Goal: Information Seeking & Learning: Learn about a topic

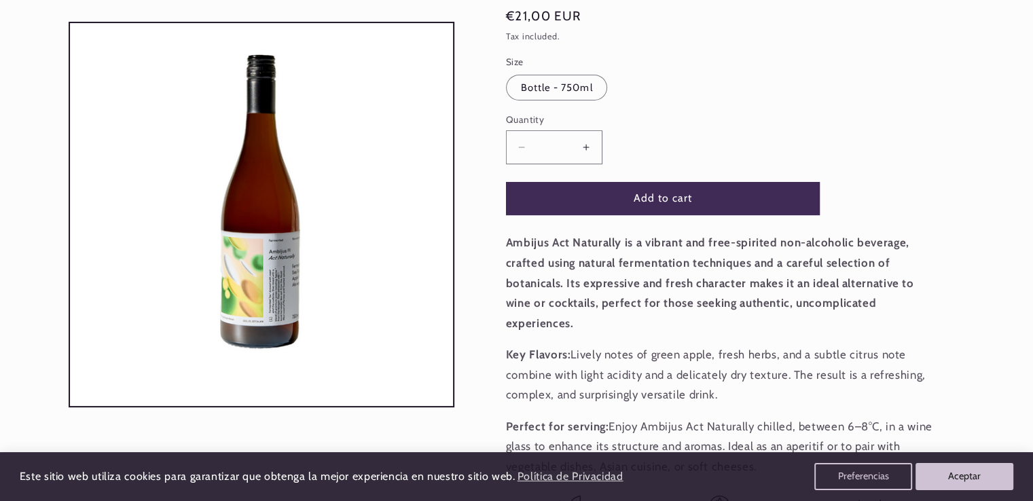
scroll to position [215, 0]
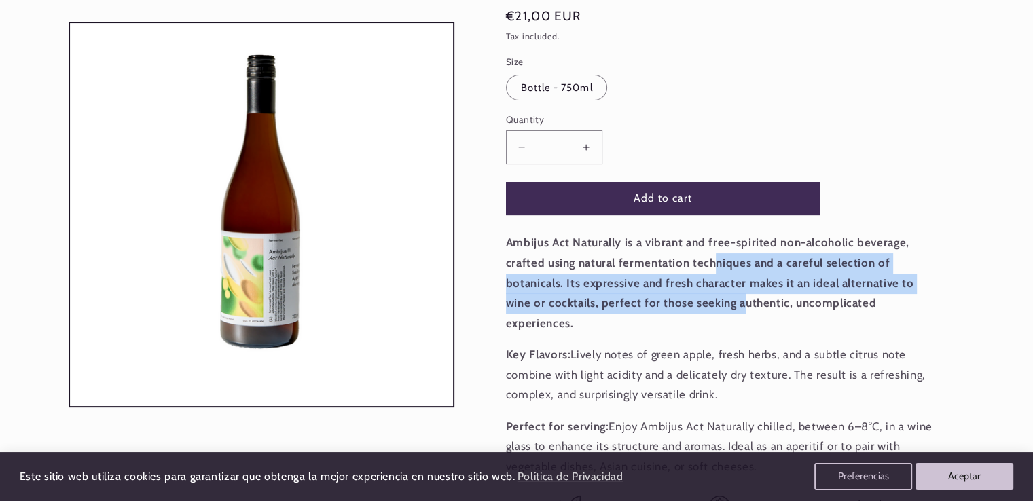
drag, startPoint x: 711, startPoint y: 265, endPoint x: 738, endPoint y: 311, distance: 53.6
click at [738, 311] on p "Ambijus Act Naturally is a vibrant and free-spirited non-alcoholic beverage, cr…" at bounding box center [720, 283] width 428 height 101
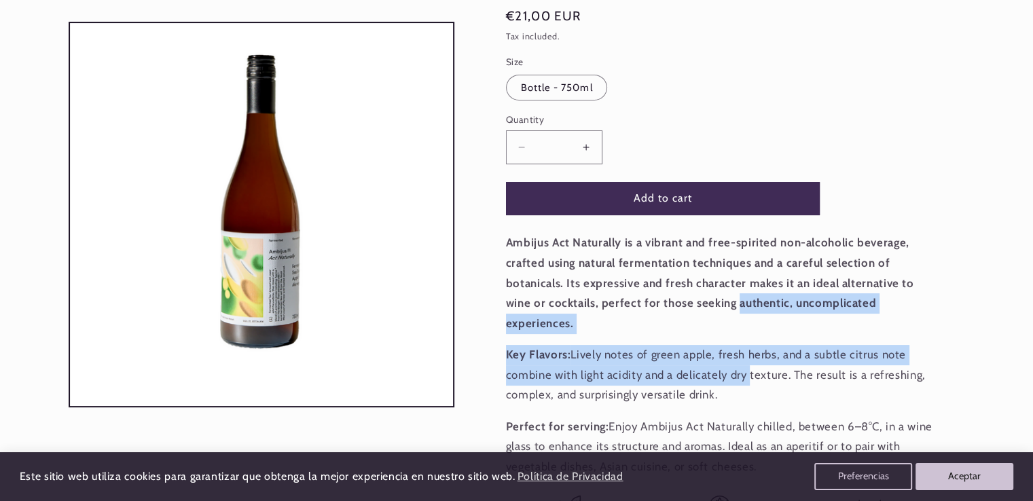
drag, startPoint x: 738, startPoint y: 311, endPoint x: 733, endPoint y: 389, distance: 78.2
click at [733, 389] on div "Ambijus Act Naturally is a vibrant and free-spirited non-alcoholic beverage, cr…" at bounding box center [720, 355] width 428 height 244
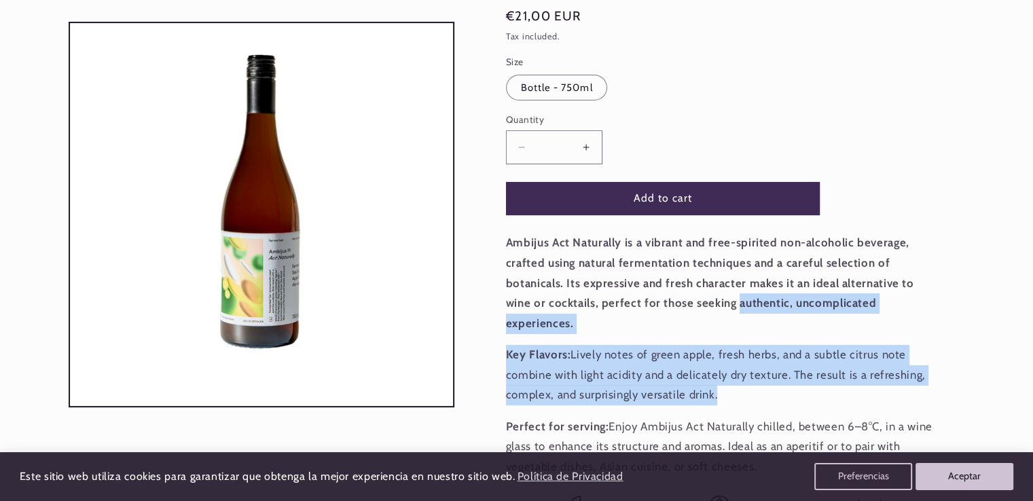
click at [733, 389] on p "Key Flavors: Lively notes of green apple, fresh herbs, and a subtle citrus note…" at bounding box center [720, 375] width 428 height 60
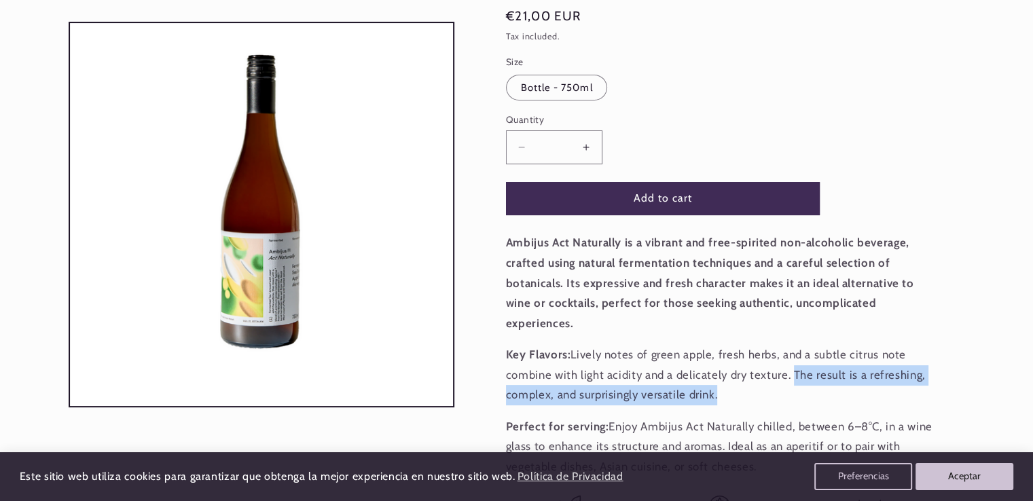
drag, startPoint x: 733, startPoint y: 389, endPoint x: 785, endPoint y: 371, distance: 54.8
click at [785, 371] on p "Key Flavors: Lively notes of green apple, fresh herbs, and a subtle citrus note…" at bounding box center [720, 375] width 428 height 60
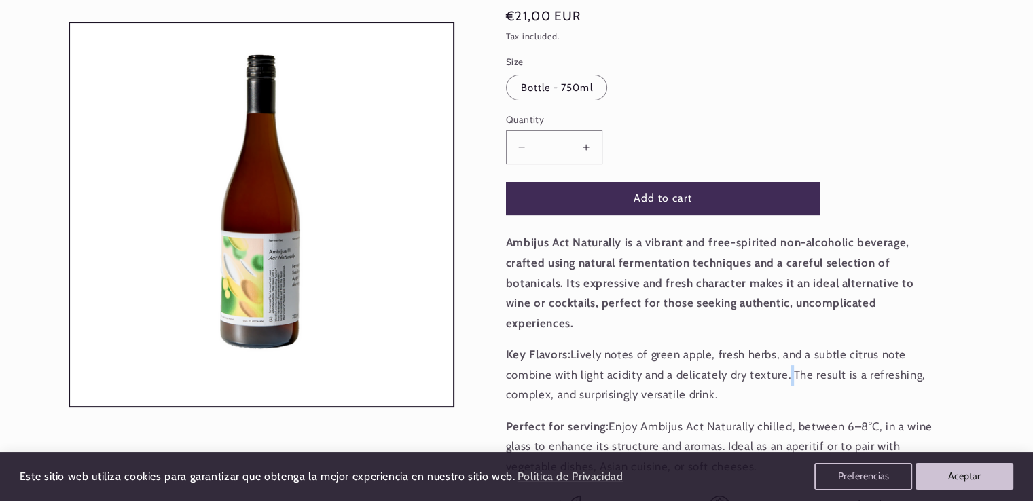
drag, startPoint x: 785, startPoint y: 371, endPoint x: 786, endPoint y: 384, distance: 12.9
click at [786, 384] on p "Key Flavors: Lively notes of green apple, fresh herbs, and a subtle citrus note…" at bounding box center [720, 375] width 428 height 60
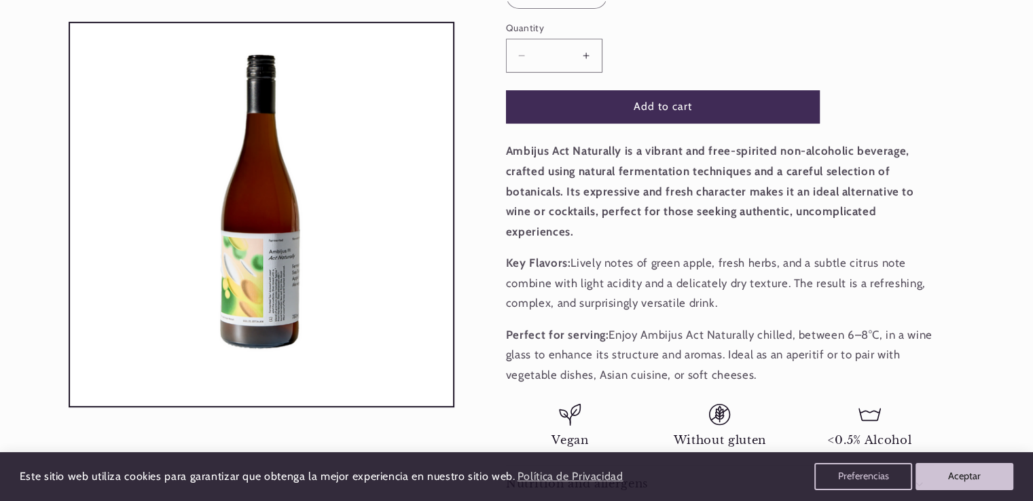
scroll to position [315, 0]
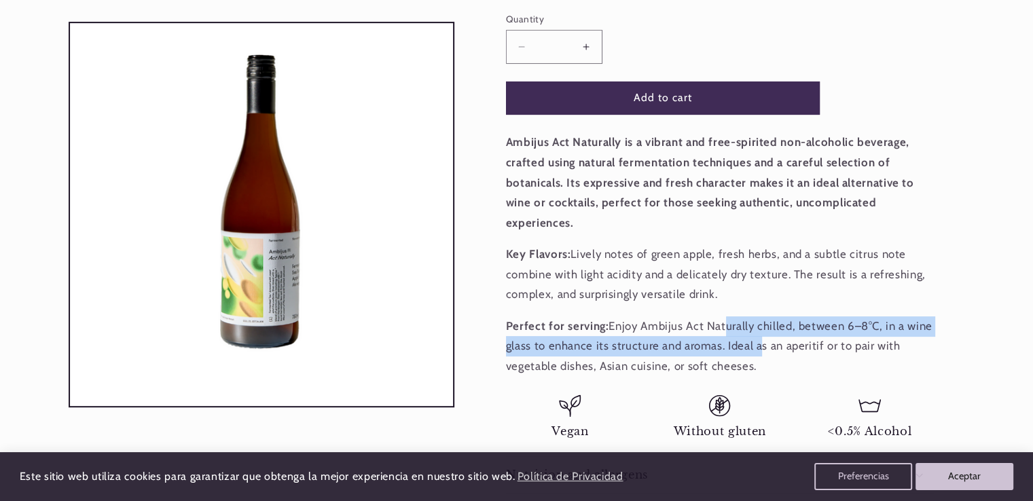
drag, startPoint x: 721, startPoint y: 333, endPoint x: 758, endPoint y: 359, distance: 45.4
click at [758, 359] on p "Perfect for serving: Enjoy Ambijus Act Naturally chilled, between 6–8°C, in a w…" at bounding box center [720, 346] width 428 height 60
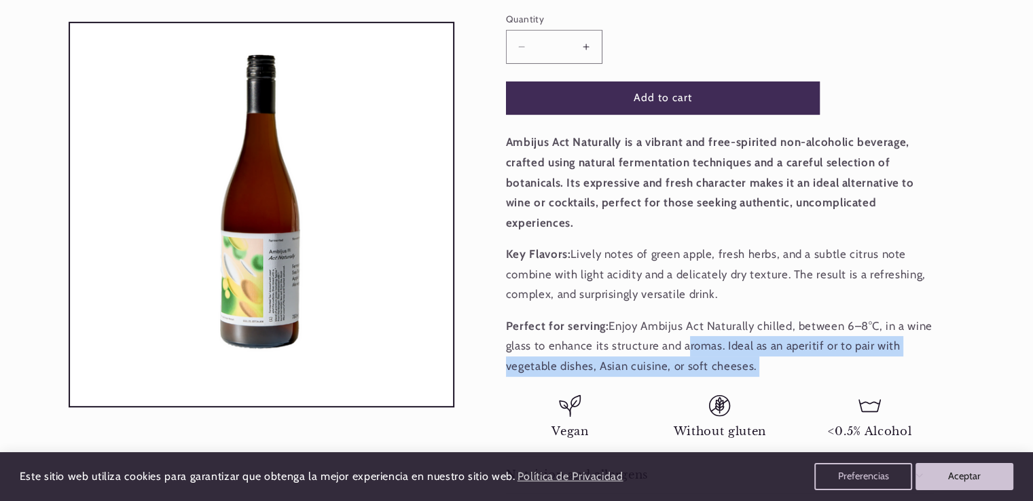
drag, startPoint x: 758, startPoint y: 359, endPoint x: 693, endPoint y: 344, distance: 66.9
click at [693, 344] on p "Perfect for serving: Enjoy Ambijus Act Naturally chilled, between 6–8°C, in a w…" at bounding box center [720, 346] width 428 height 60
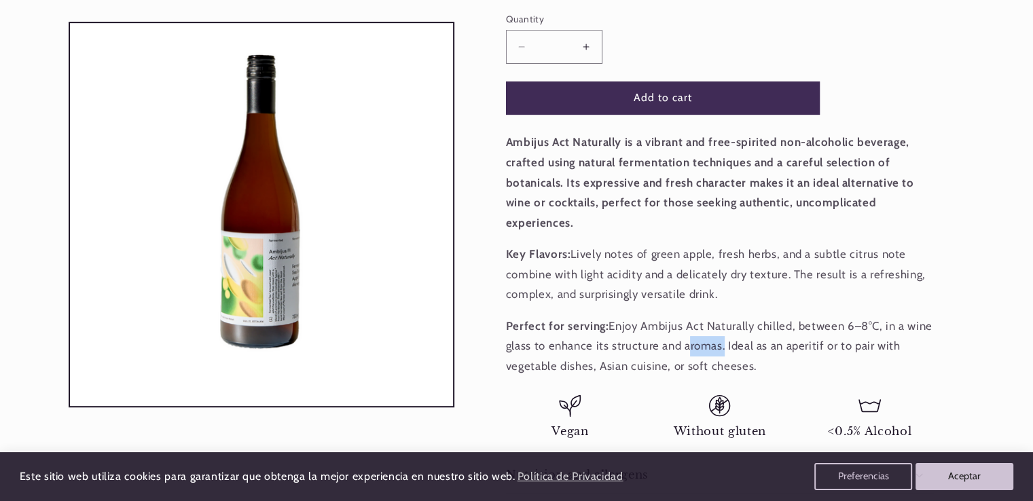
drag, startPoint x: 693, startPoint y: 344, endPoint x: 710, endPoint y: 347, distance: 17.2
click at [710, 347] on p "Perfect for serving: Enjoy Ambijus Act Naturally chilled, between 6–8°C, in a w…" at bounding box center [720, 346] width 428 height 60
drag, startPoint x: 710, startPoint y: 347, endPoint x: 750, endPoint y: 374, distance: 48.4
click at [750, 374] on p "Perfect for serving: Enjoy Ambijus Act Naturally chilled, between 6–8°C, in a w…" at bounding box center [720, 346] width 428 height 60
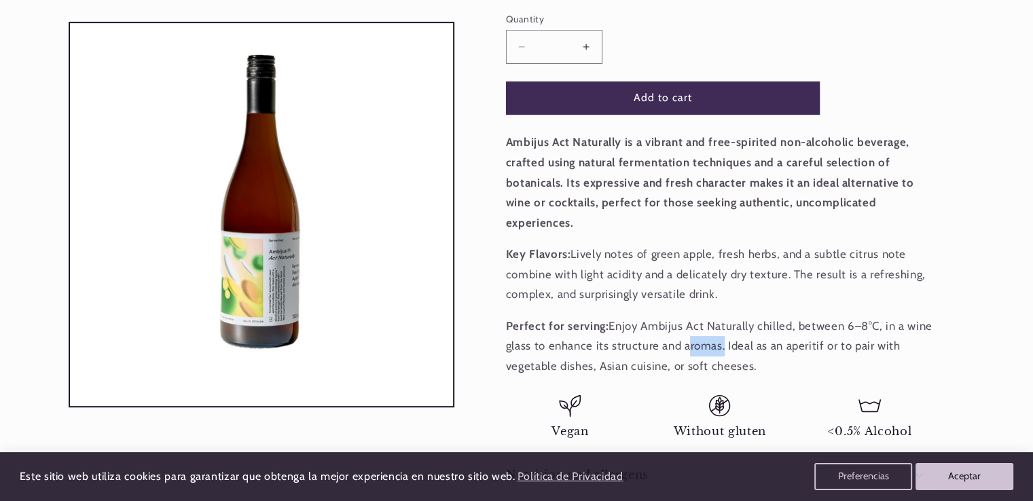
click at [750, 374] on p "Perfect for serving: Enjoy Ambijus Act Naturally chilled, between 6–8°C, in a w…" at bounding box center [720, 346] width 428 height 60
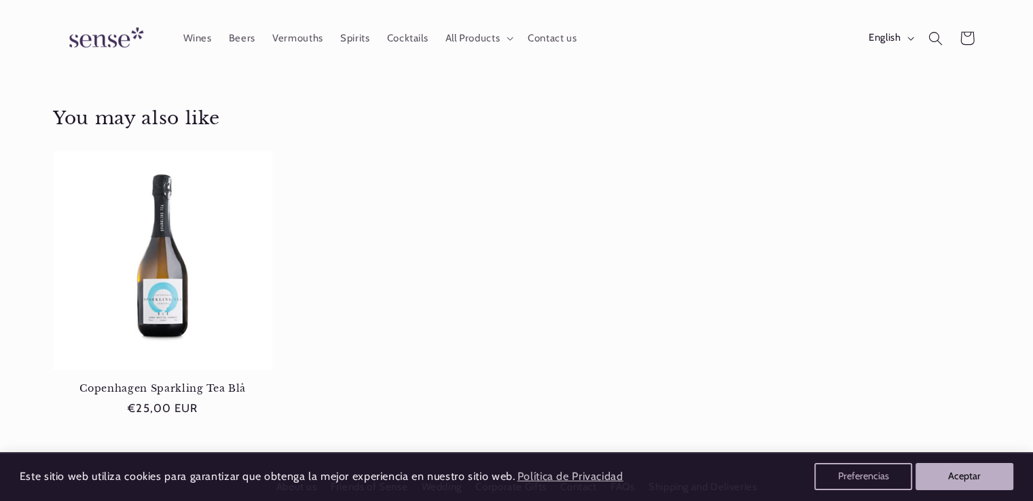
scroll to position [0, 905]
